Goal: Information Seeking & Learning: Learn about a topic

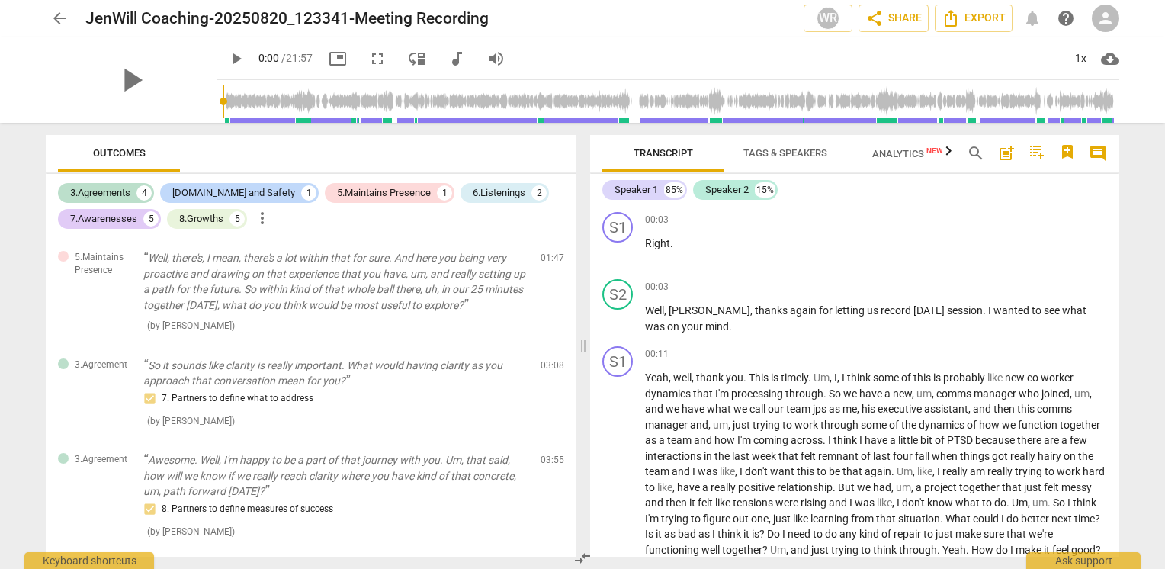
click at [787, 154] on span "Tags & Speakers" at bounding box center [785, 152] width 84 height 11
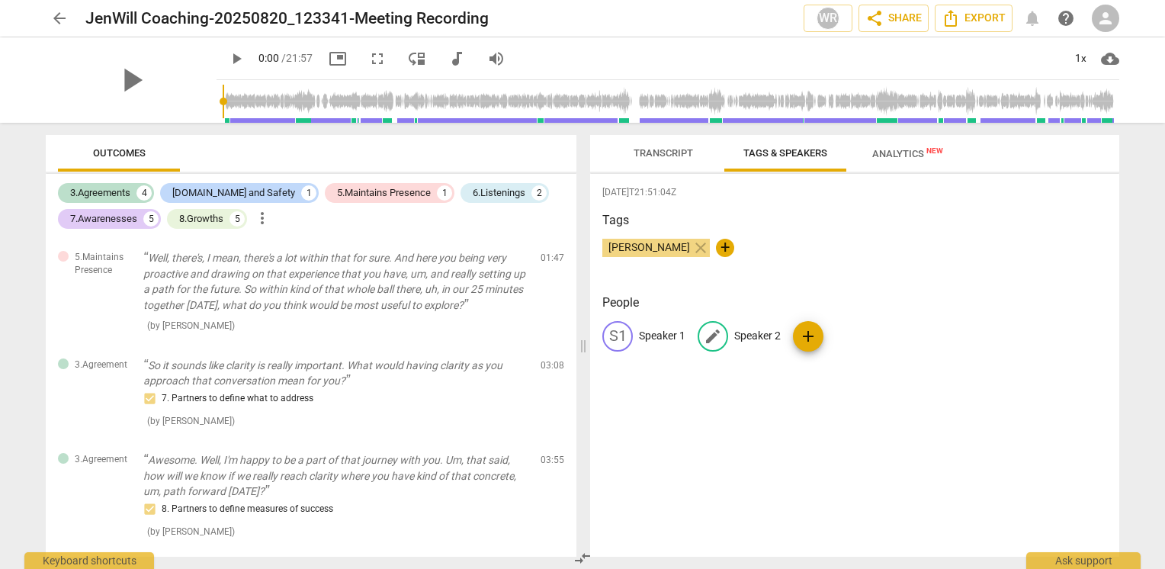
click at [755, 328] on p "Speaker 2" at bounding box center [757, 336] width 46 height 16
type input "Will"
click at [660, 332] on p "Speaker 1" at bounding box center [662, 336] width 46 height 16
type input "[PERSON_NAME]"
click at [659, 151] on span "Transcript" at bounding box center [662, 152] width 59 height 11
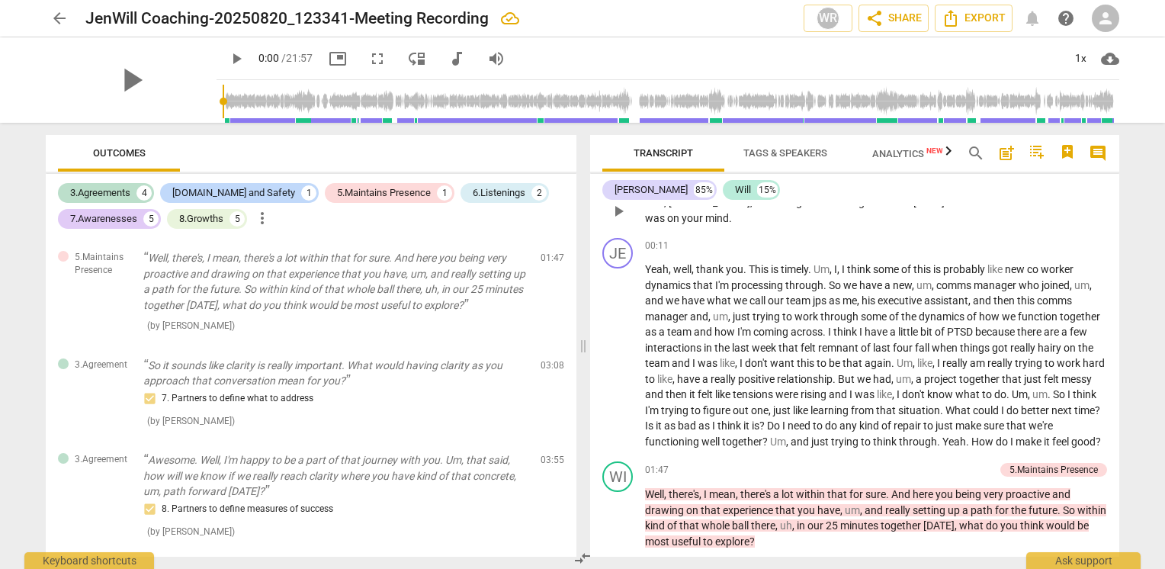
scroll to position [109, 0]
click at [735, 192] on div "Will" at bounding box center [743, 189] width 16 height 15
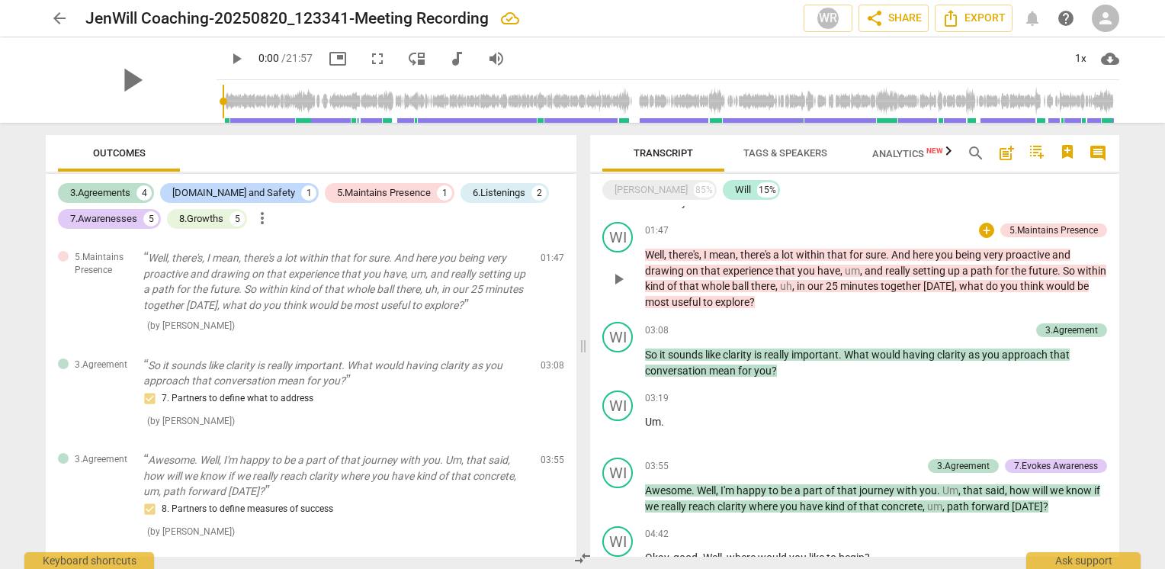
scroll to position [0, 0]
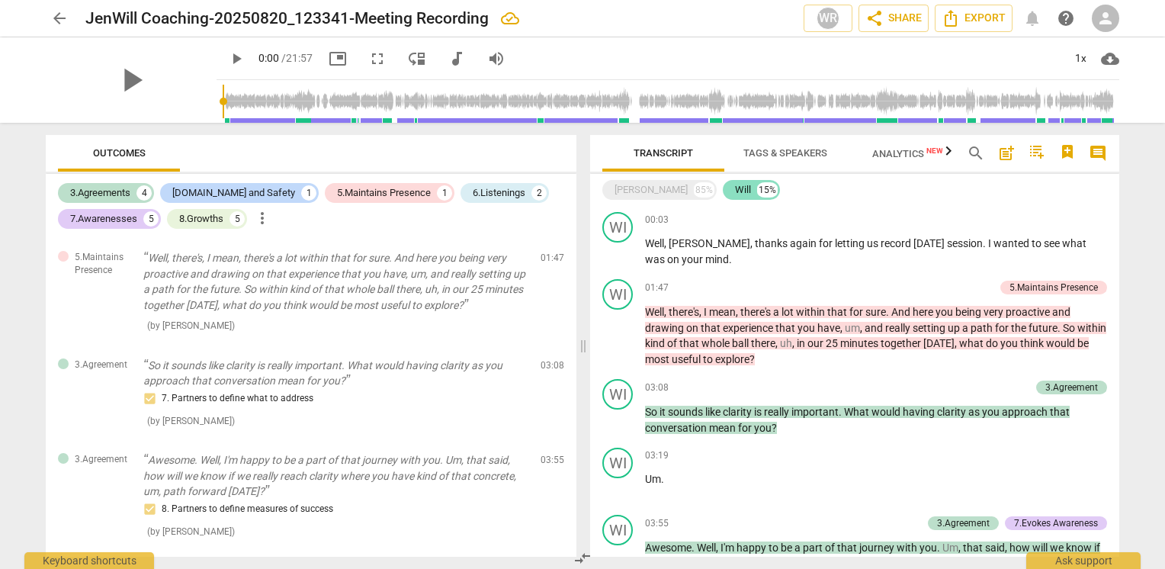
click at [735, 190] on div "Will" at bounding box center [743, 189] width 16 height 15
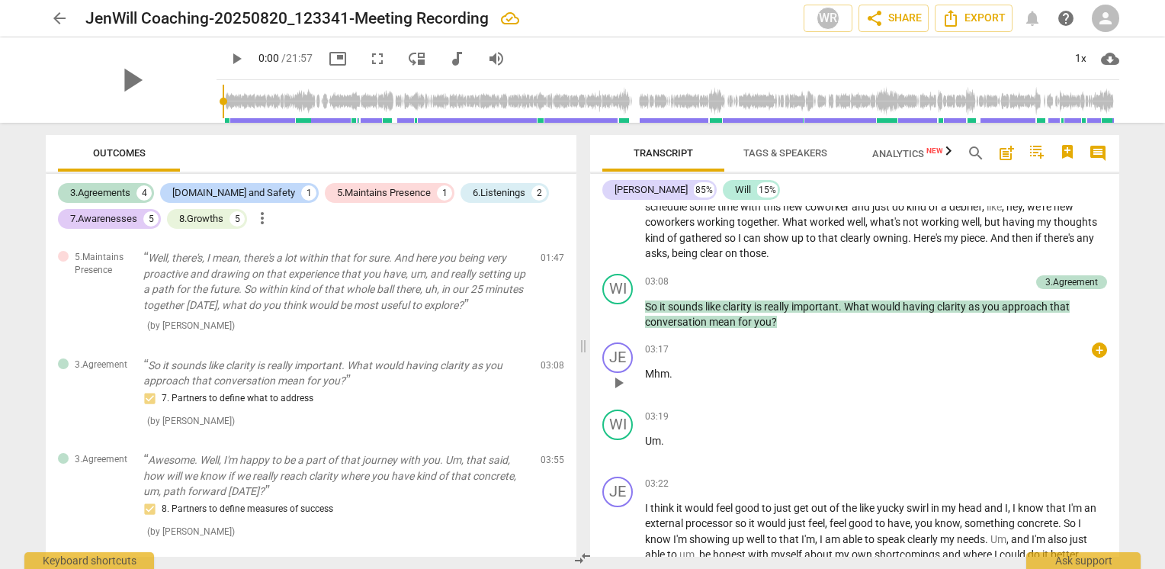
scroll to position [542, 0]
click at [1137, 357] on div "arrow_back JenWill Coaching-20250820_123341-Meeting Recording edit WR share Sha…" at bounding box center [582, 284] width 1165 height 569
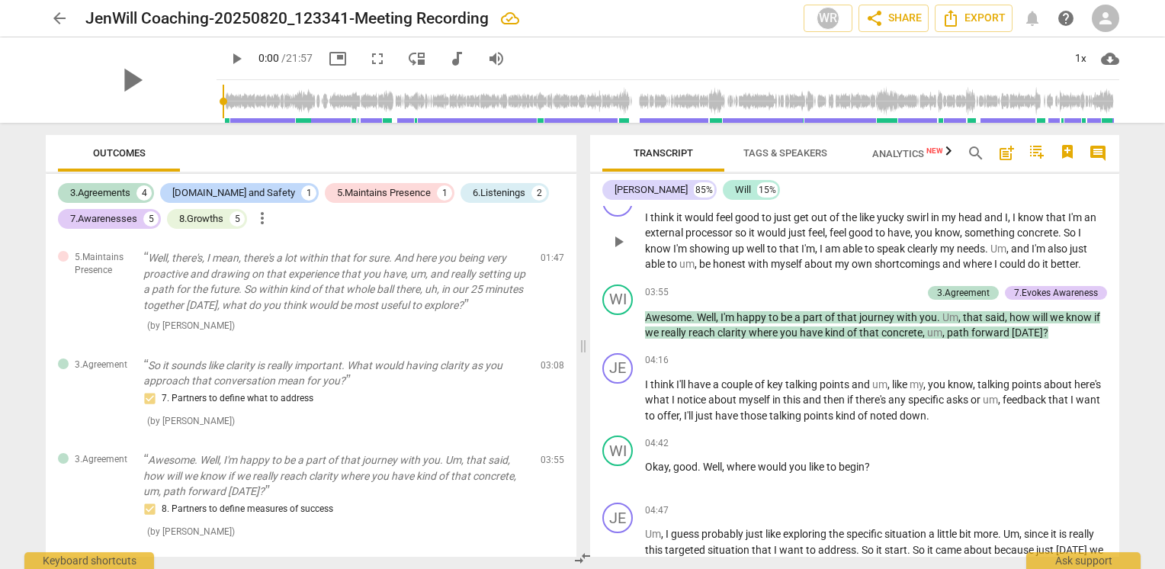
scroll to position [851, 0]
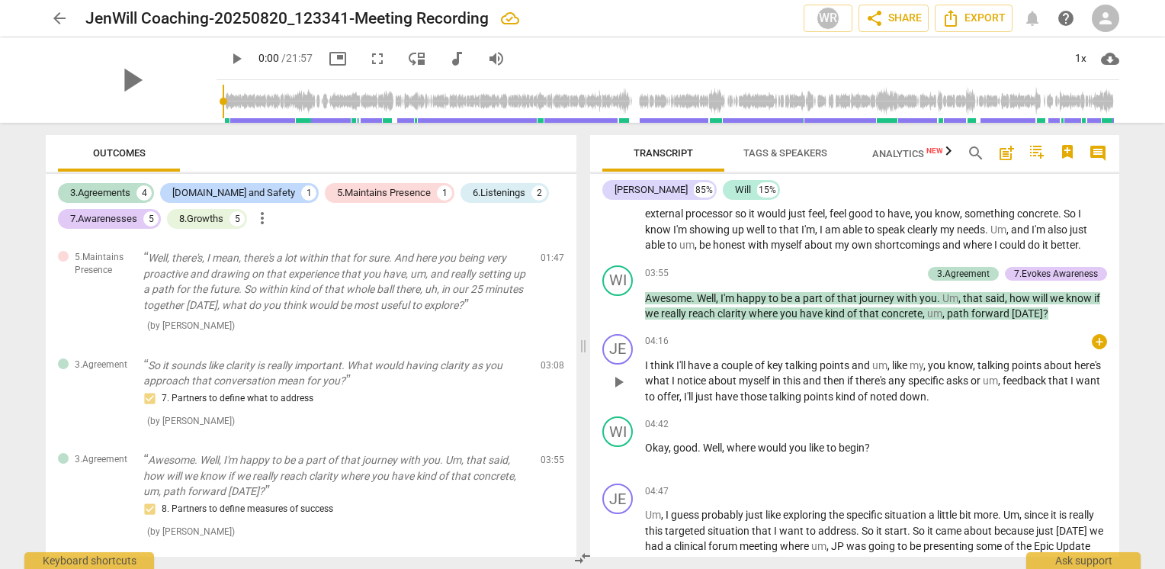
click at [1076, 347] on div "04:16 + keyboard_arrow_right" at bounding box center [876, 341] width 462 height 15
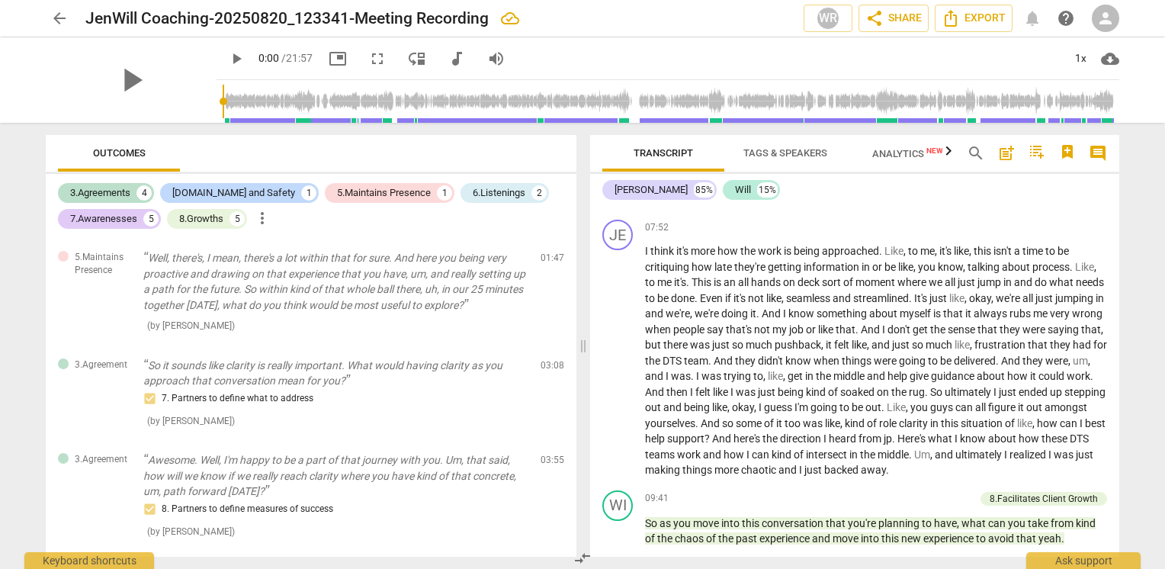
scroll to position [1564, 0]
click at [666, 396] on span "And" at bounding box center [655, 390] width 21 height 12
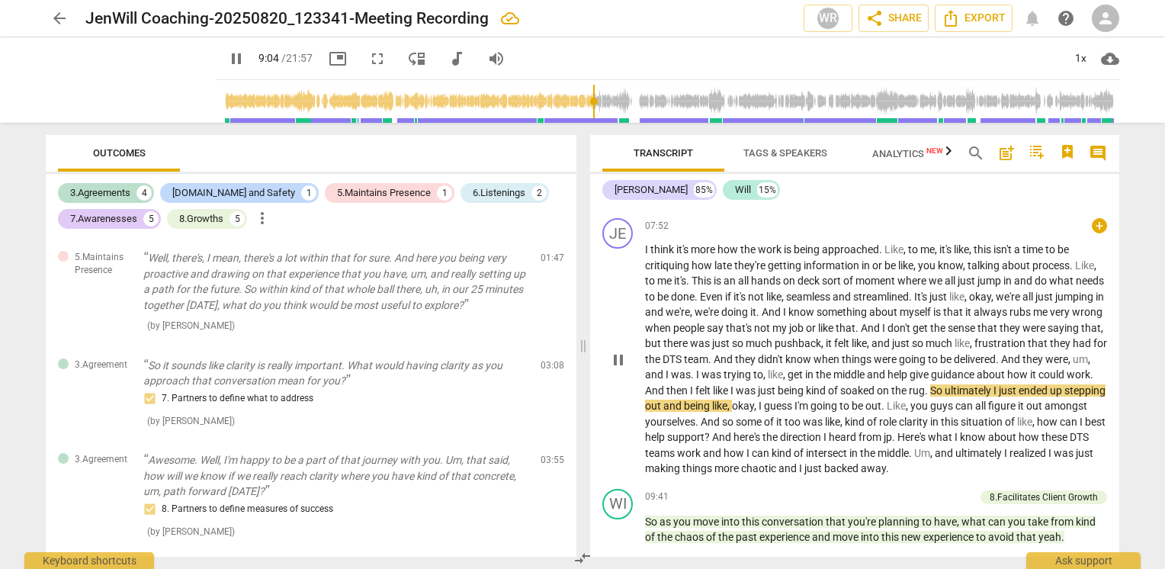
click at [622, 369] on span "pause" at bounding box center [618, 360] width 18 height 18
click at [666, 396] on span "And" at bounding box center [655, 390] width 21 height 12
click at [618, 369] on span "pause" at bounding box center [618, 360] width 18 height 18
type input "544"
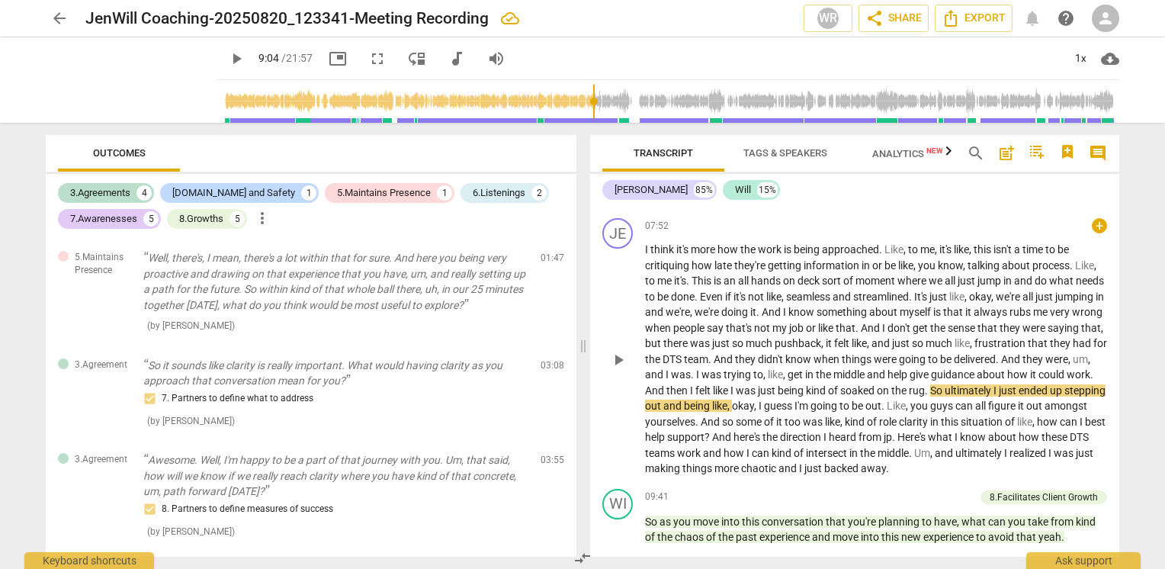
click at [666, 396] on span "And" at bounding box center [655, 390] width 21 height 12
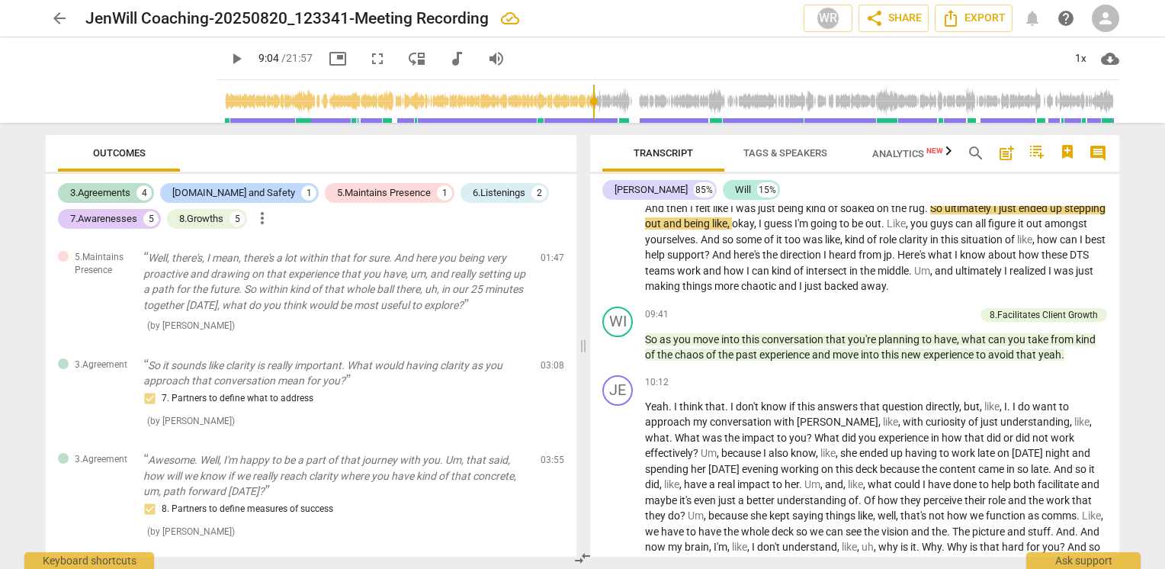
scroll to position [1746, 0]
click at [1102, 259] on div "JE play_arrow pause 07:52 + keyboard_arrow_right I think it's more how the work…" at bounding box center [854, 165] width 529 height 271
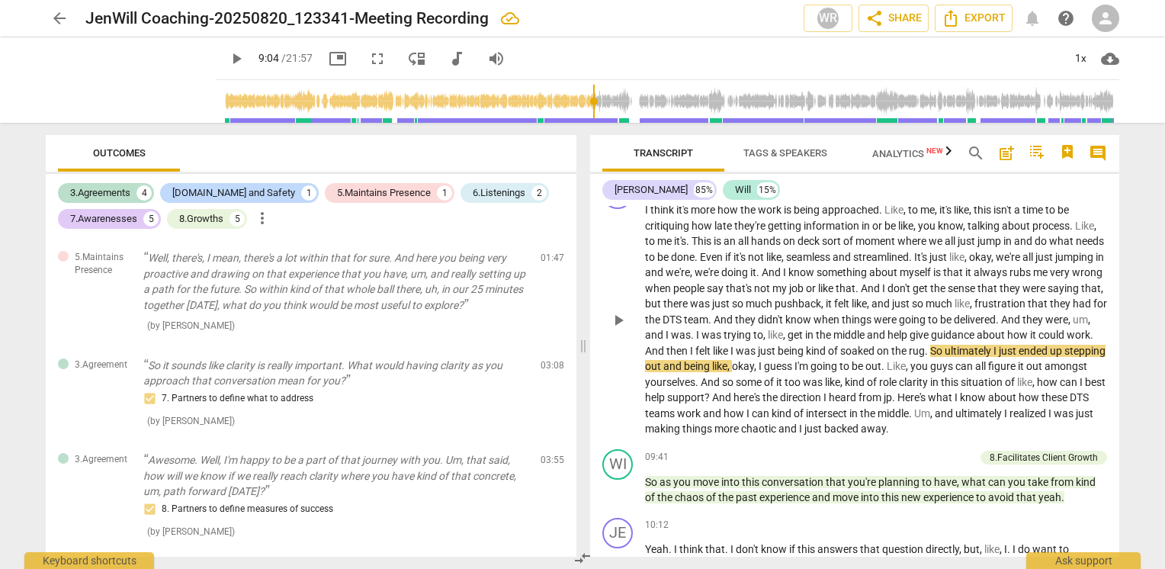
scroll to position [1601, 0]
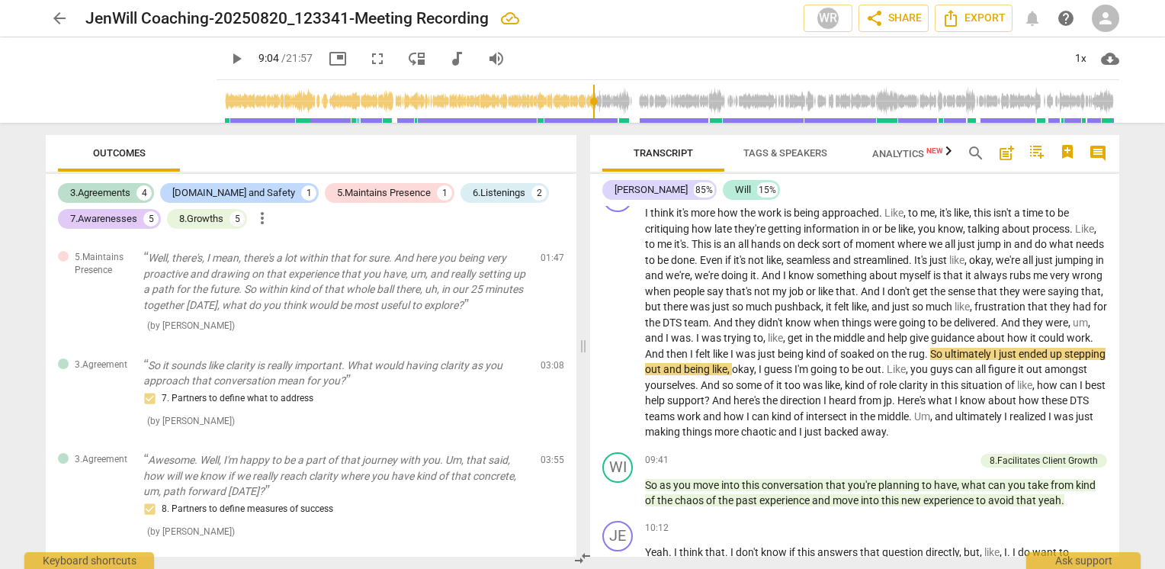
drag, startPoint x: 1094, startPoint y: 263, endPoint x: 1128, endPoint y: 233, distance: 45.4
click at [1128, 233] on div "Transcript Tags & Speakers Analytics New search post_add comment [PERSON_NAME] …" at bounding box center [857, 346] width 547 height 446
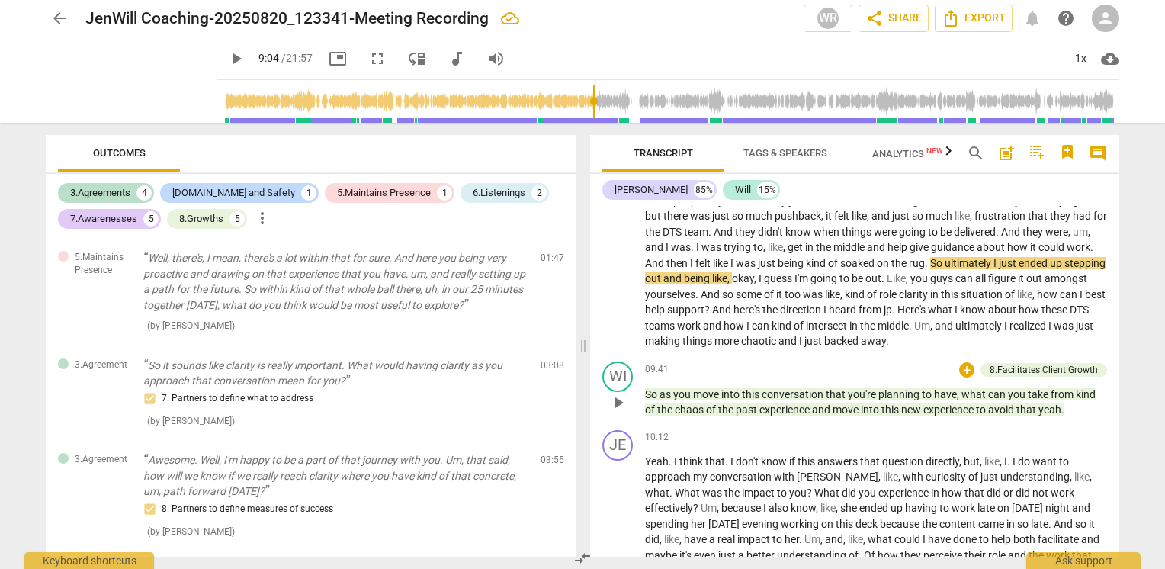
scroll to position [1698, 0]
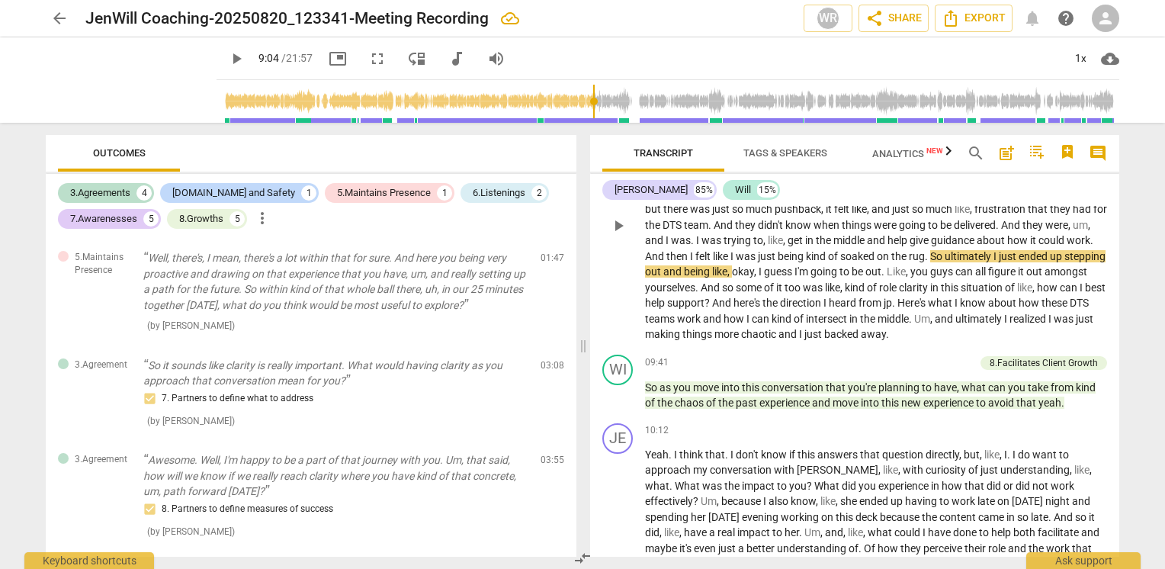
click at [705, 342] on p "I think it's more how the work is being approached . Like , to me , it's like ,…" at bounding box center [876, 224] width 462 height 235
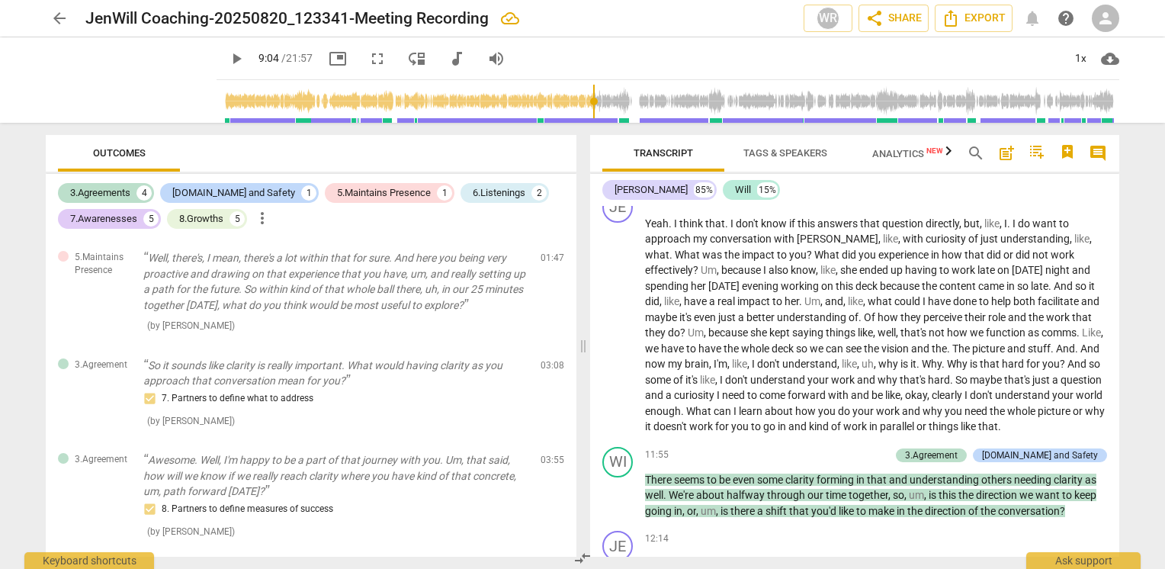
scroll to position [1927, 0]
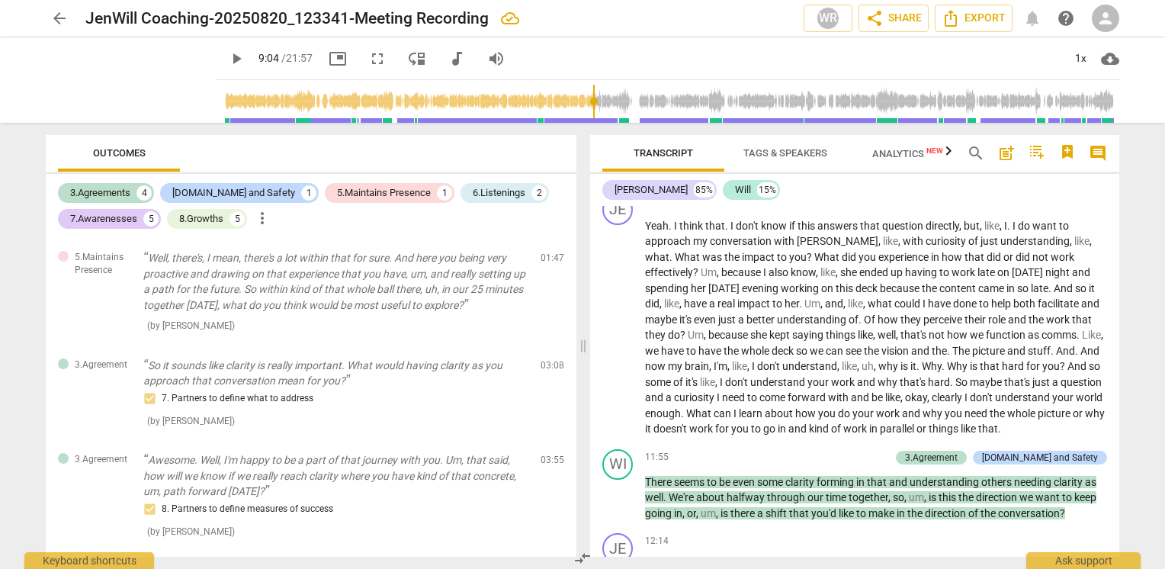
click at [1132, 258] on div "arrow_back JenWill Coaching-20250820_123341-Meeting Recording edit WR share Sha…" at bounding box center [582, 284] width 1165 height 569
click at [1099, 262] on p "Yeah . I think that . I don't know if this answers that question directly , but…" at bounding box center [876, 327] width 462 height 219
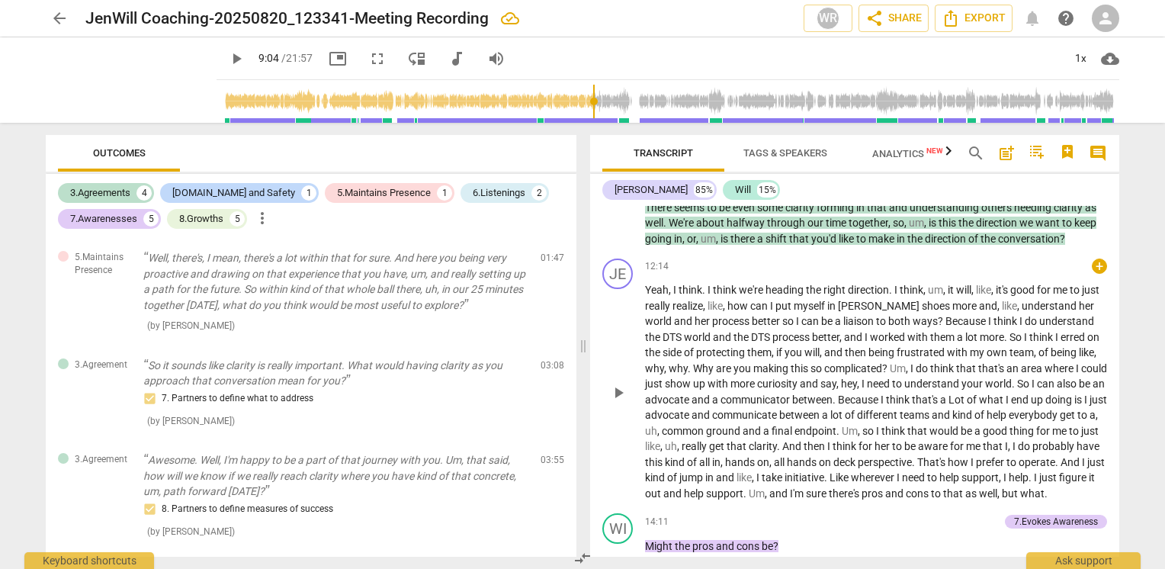
scroll to position [2208, 0]
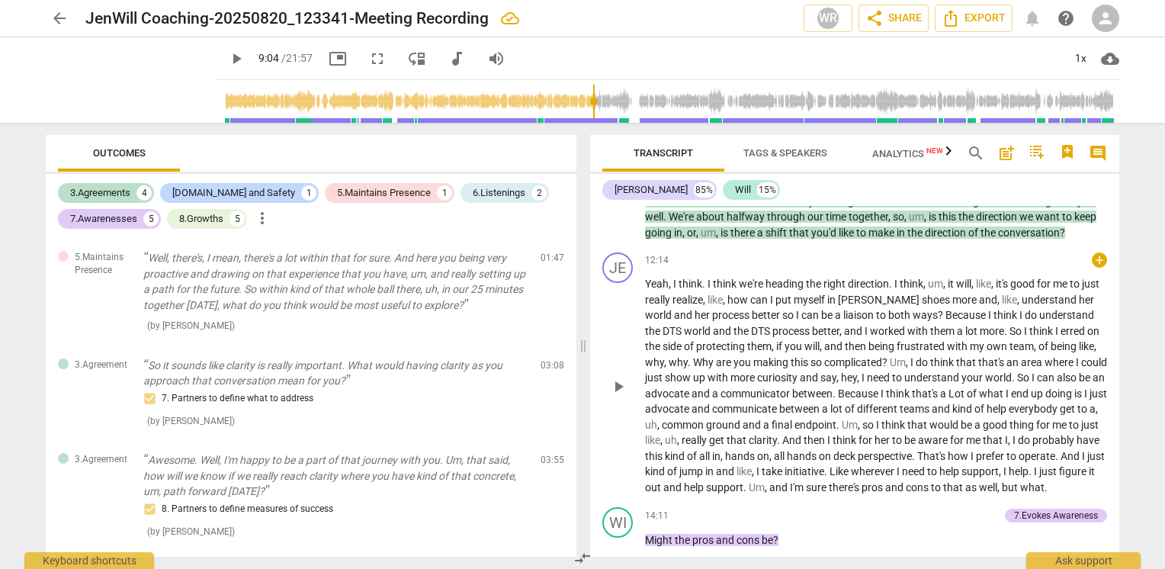
click at [1010, 290] on span "it's" at bounding box center [1003, 283] width 14 height 12
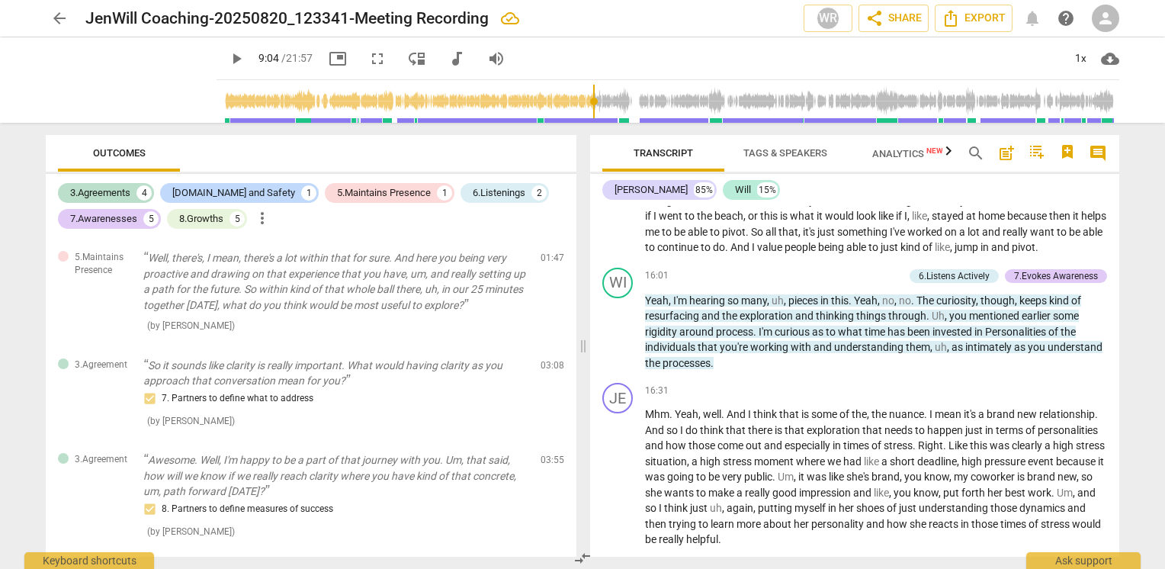
scroll to position [2753, 0]
click at [723, 371] on p "Yeah , I'm hearing so many , uh , pieces in this . Yeah , no , no . The curiosi…" at bounding box center [876, 332] width 462 height 79
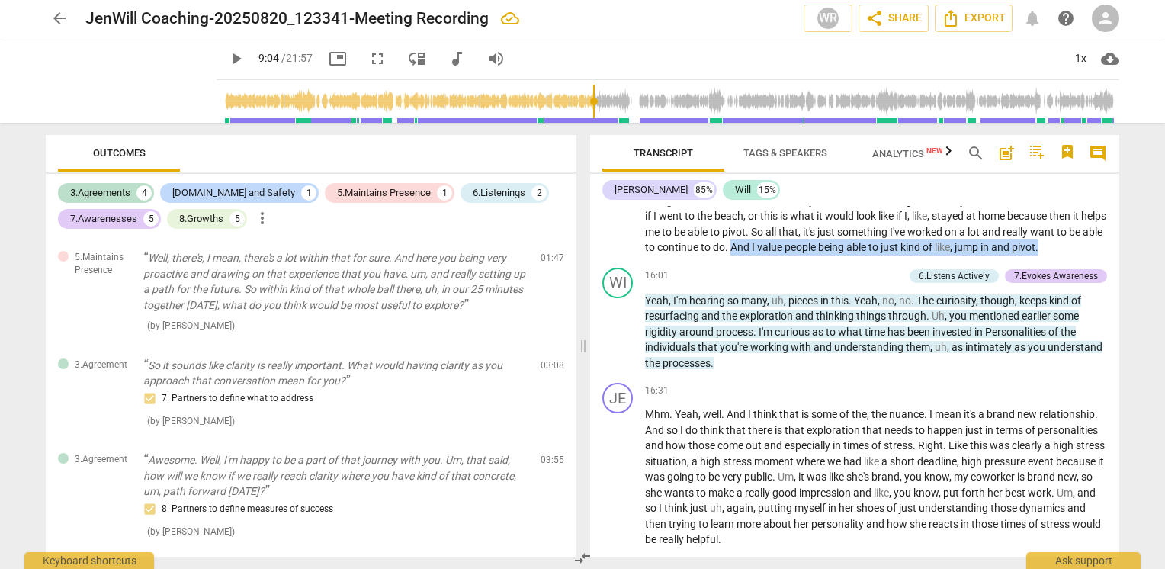
drag, startPoint x: 1098, startPoint y: 291, endPoint x: 779, endPoint y: 297, distance: 318.7
click at [779, 255] on p "Yeah , um , well , it feels like all pros to me , but some cons , um , yeah , I…" at bounding box center [876, 154] width 462 height 204
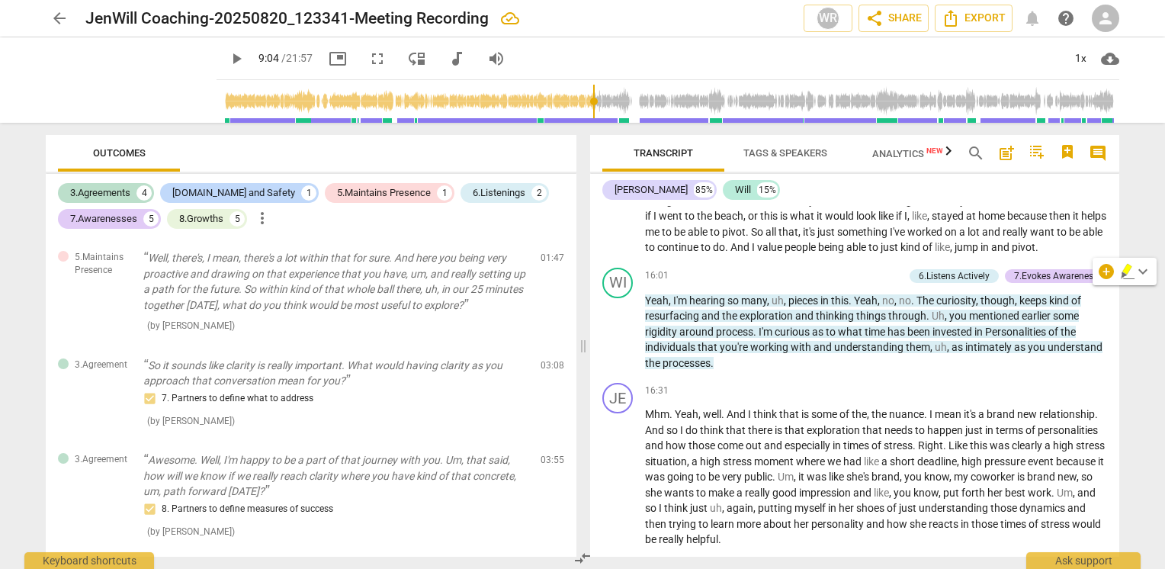
click at [925, 207] on span "like" at bounding box center [929, 200] width 15 height 12
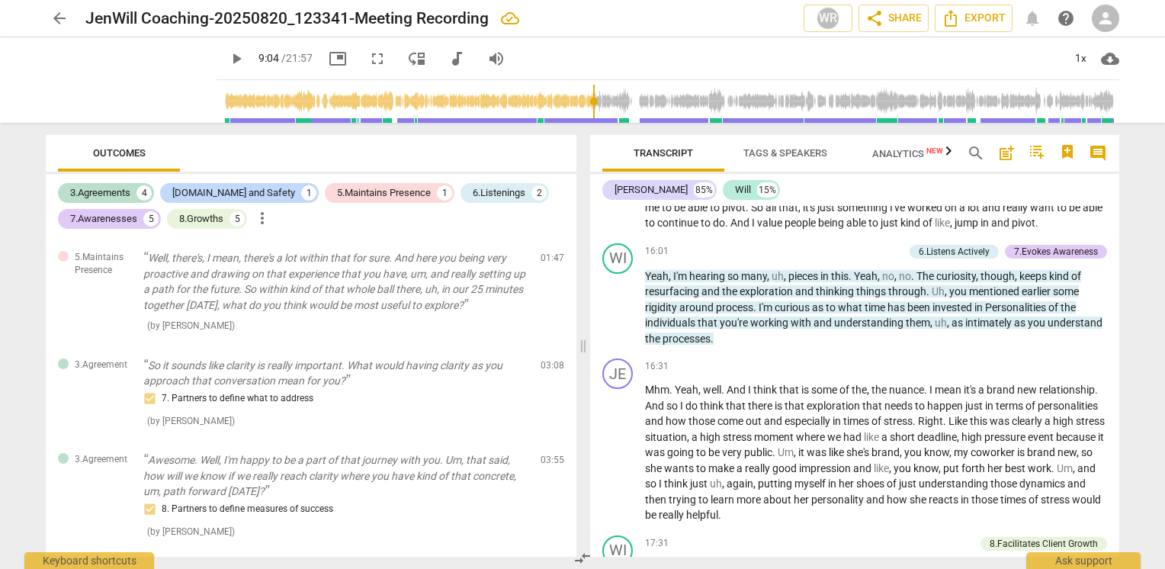
scroll to position [2772, 0]
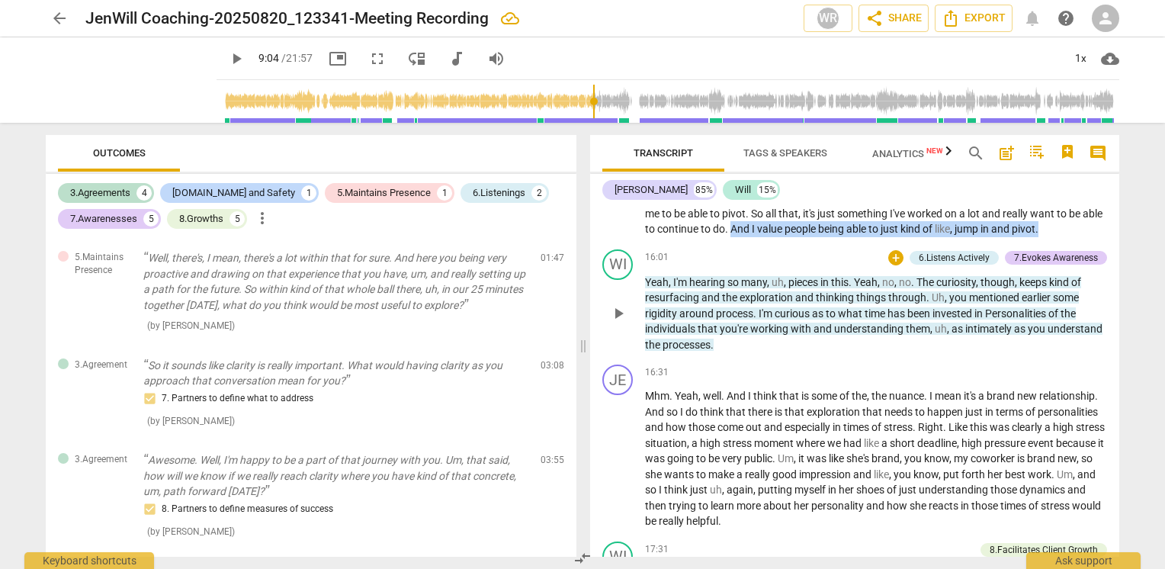
drag, startPoint x: 1091, startPoint y: 270, endPoint x: 781, endPoint y: 288, distance: 310.8
click at [781, 288] on div "JE play_arrow pause 00:03 + keyboard_arrow_right Right . WI play_arrow pause 00…" at bounding box center [854, 381] width 529 height 351
click at [781, 288] on div "WI play_arrow pause 16:01 + 6.Listens Actively 7.Evokes Awareness keyboard_arro…" at bounding box center [854, 301] width 529 height 116
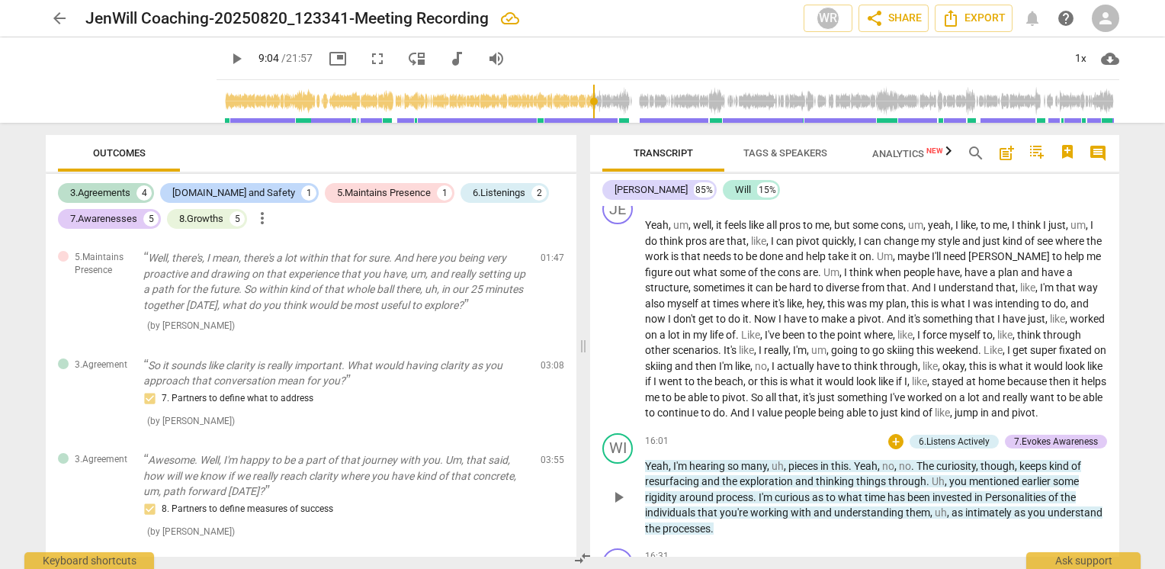
scroll to position [2579, 0]
